Goal: Task Accomplishment & Management: Use online tool/utility

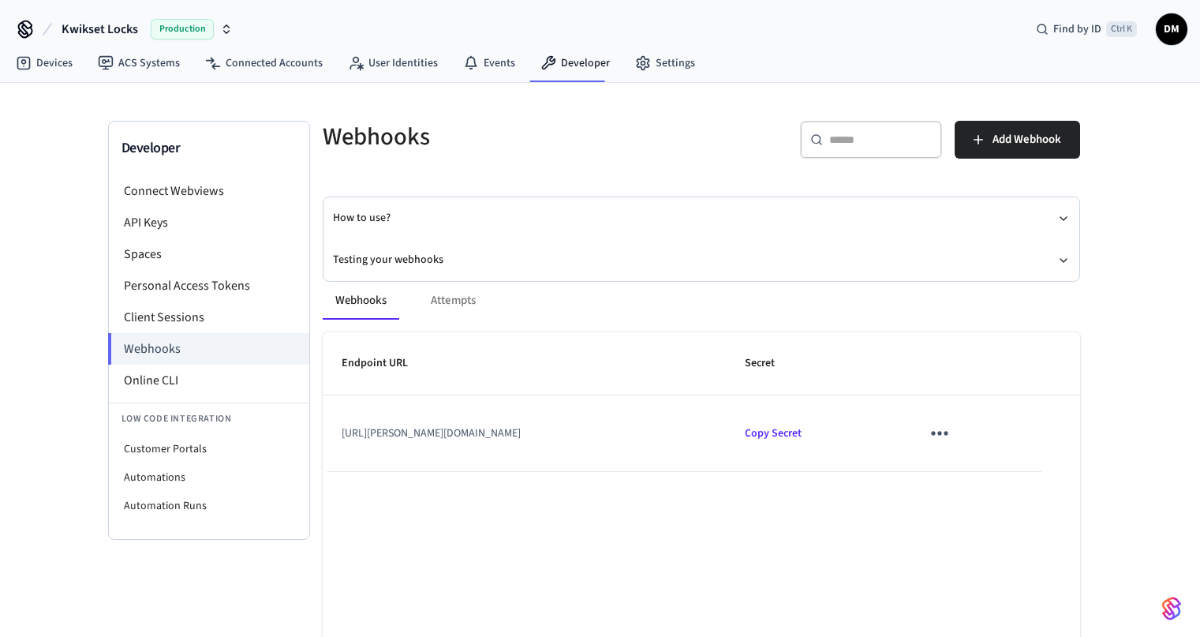
click at [449, 302] on div "Webhooks Attempts" at bounding box center [701, 301] width 757 height 38
click at [499, 64] on link "Events" at bounding box center [488, 63] width 77 height 28
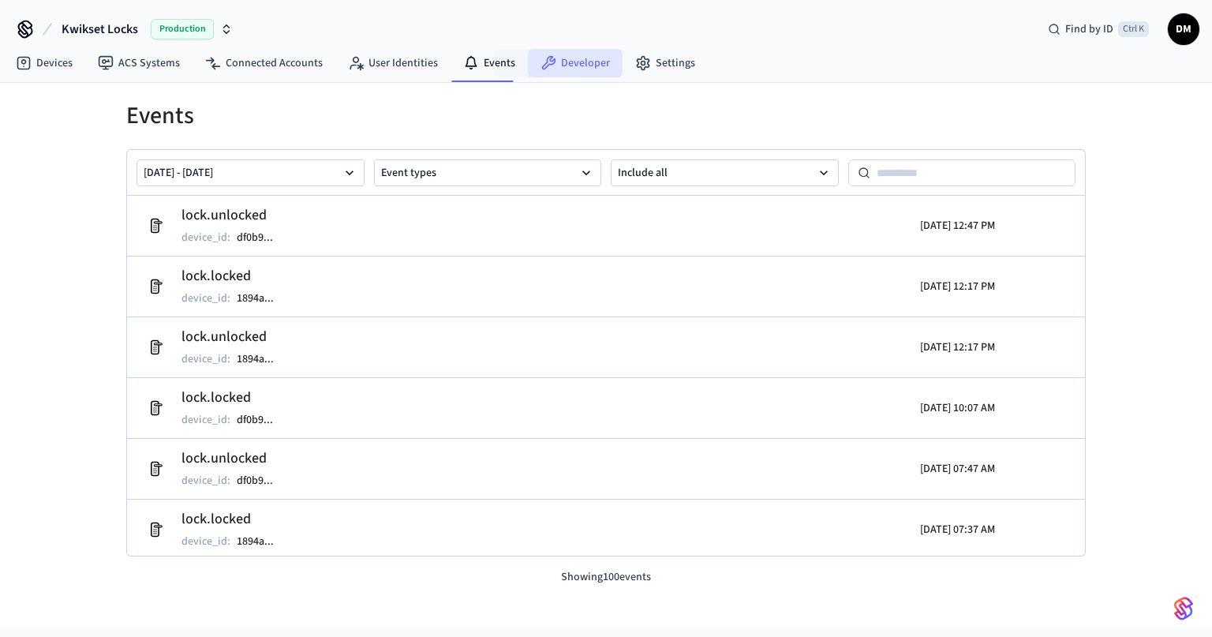
click at [548, 69] on icon at bounding box center [548, 63] width 16 height 16
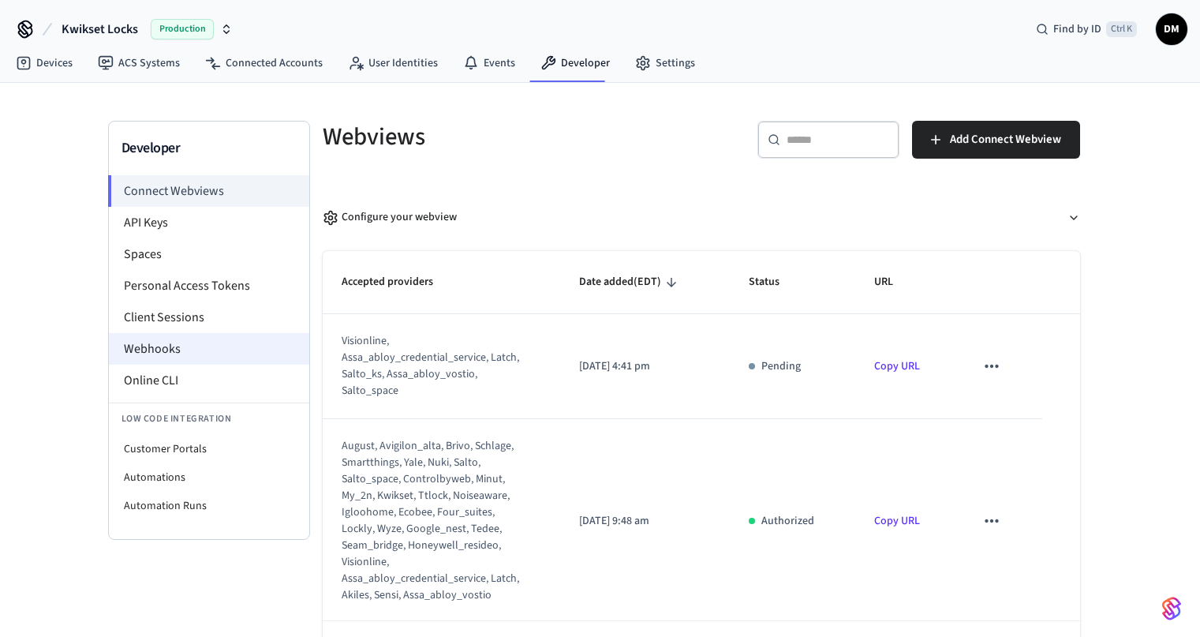
click at [171, 340] on li "Webhooks" at bounding box center [209, 349] width 200 height 32
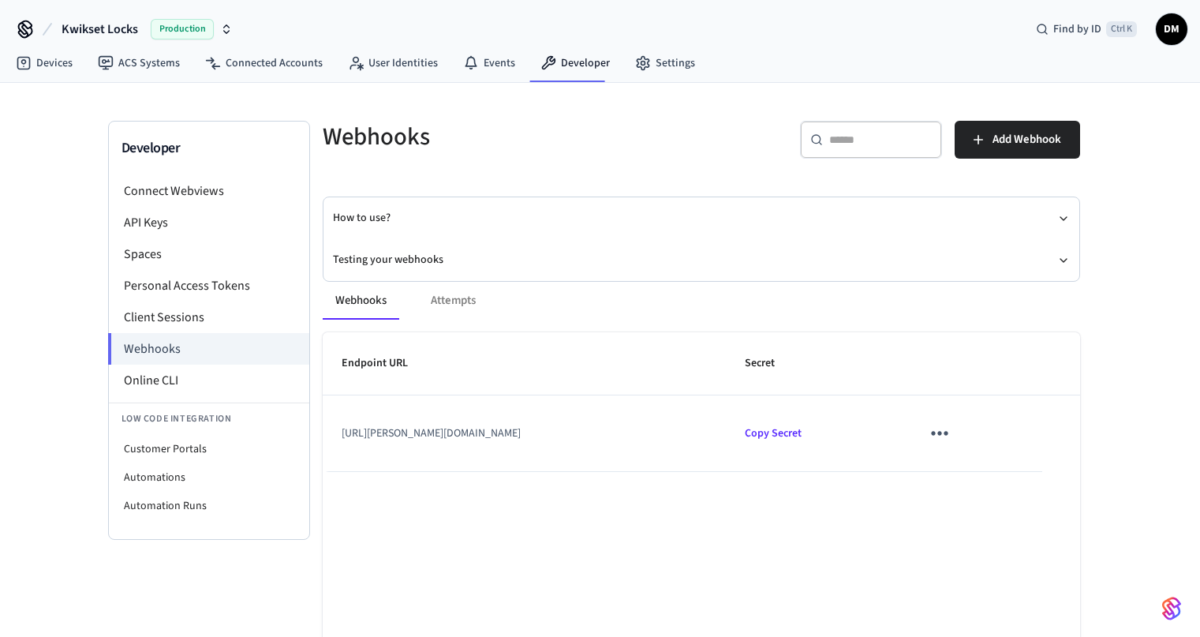
click at [453, 301] on div "Webhooks Attempts" at bounding box center [701, 301] width 757 height 38
click at [460, 439] on td "[URL][PERSON_NAME][DOMAIN_NAME]" at bounding box center [524, 433] width 403 height 76
click at [951, 426] on icon "sticky table" at bounding box center [939, 432] width 24 height 24
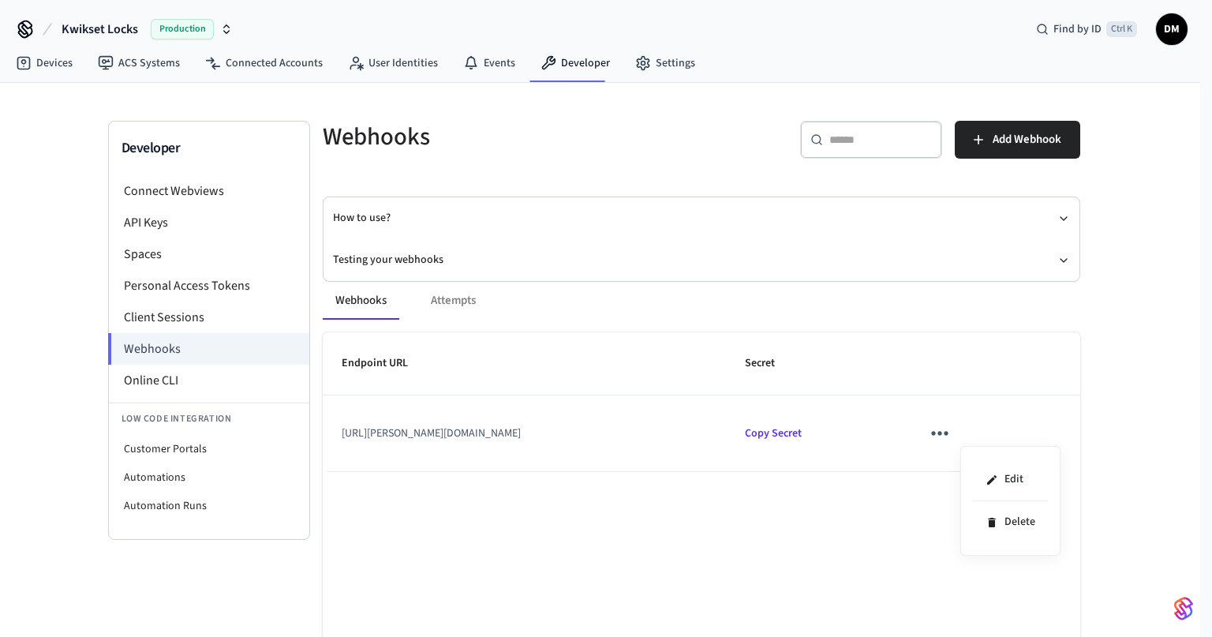
click at [1025, 316] on div at bounding box center [606, 318] width 1212 height 637
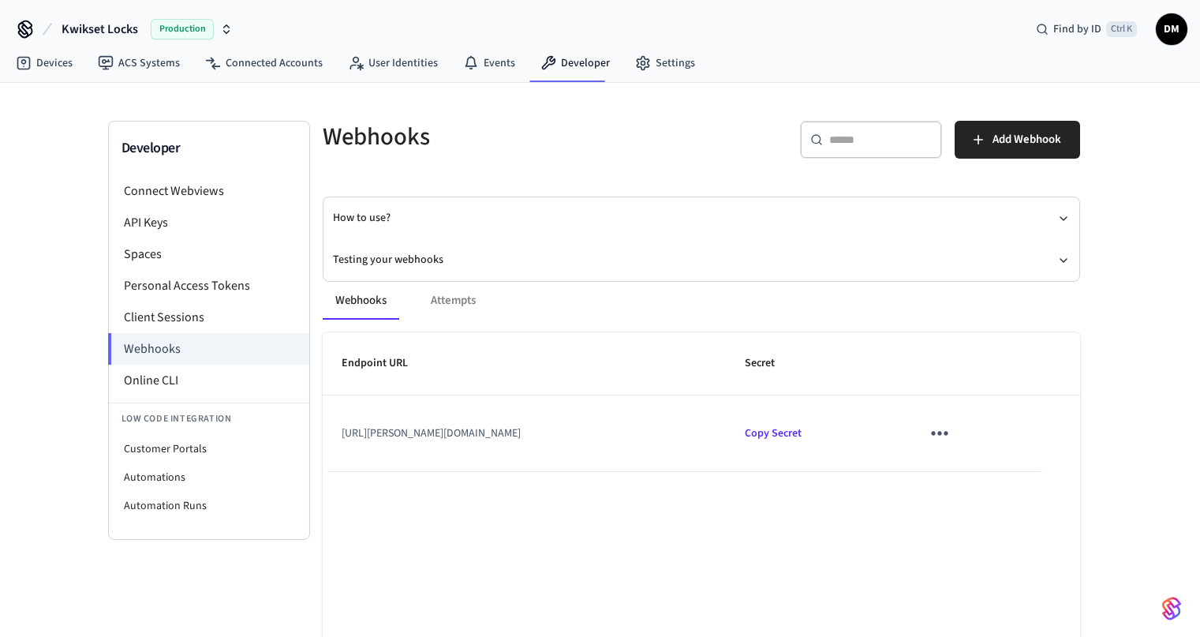
click at [1041, 265] on body "Kwikset Locks Production Find by ID Ctrl K DM Devices ACS Systems Connected Acc…" at bounding box center [600, 354] width 1200 height 708
click at [1047, 252] on button "Testing your webhooks" at bounding box center [701, 260] width 737 height 42
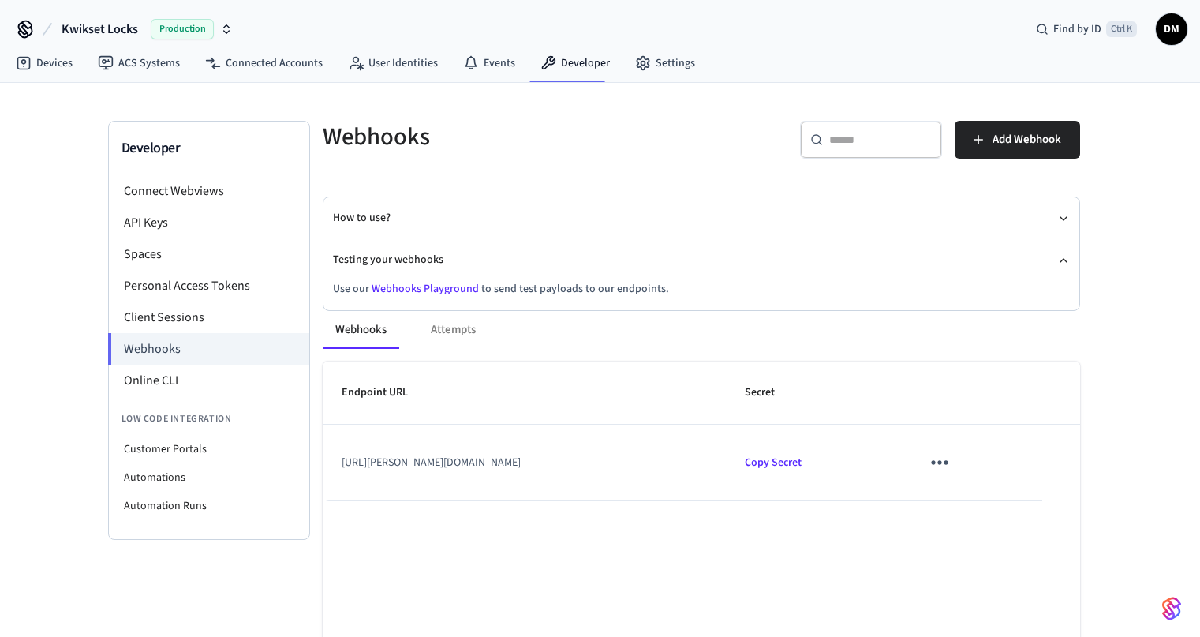
click at [446, 288] on link "Webhooks Playground" at bounding box center [425, 289] width 107 height 16
